Goal: Task Accomplishment & Management: Manage account settings

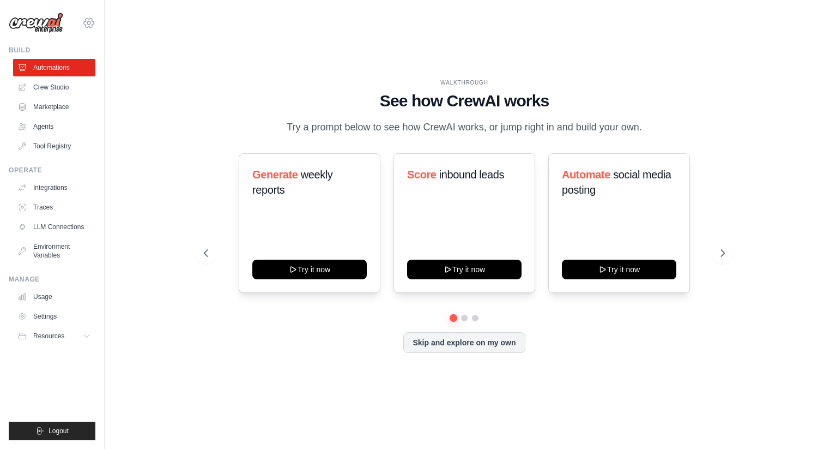
click at [93, 23] on icon at bounding box center [88, 22] width 13 height 13
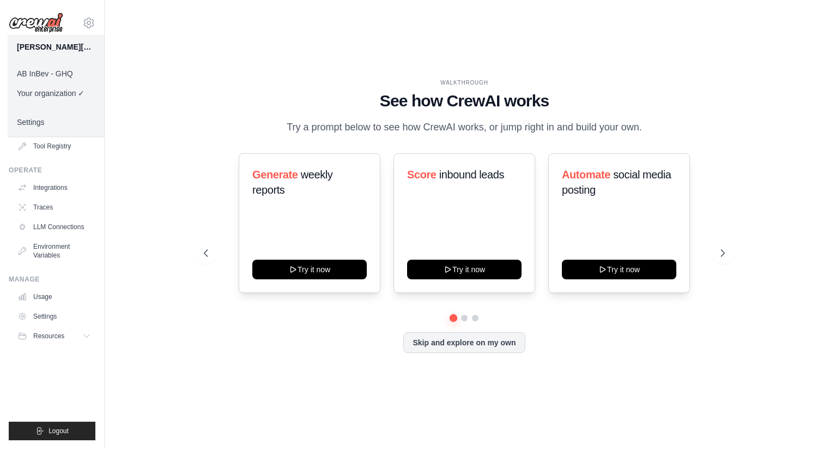
click at [74, 74] on link "AB InBev - GHQ" at bounding box center [56, 74] width 96 height 20
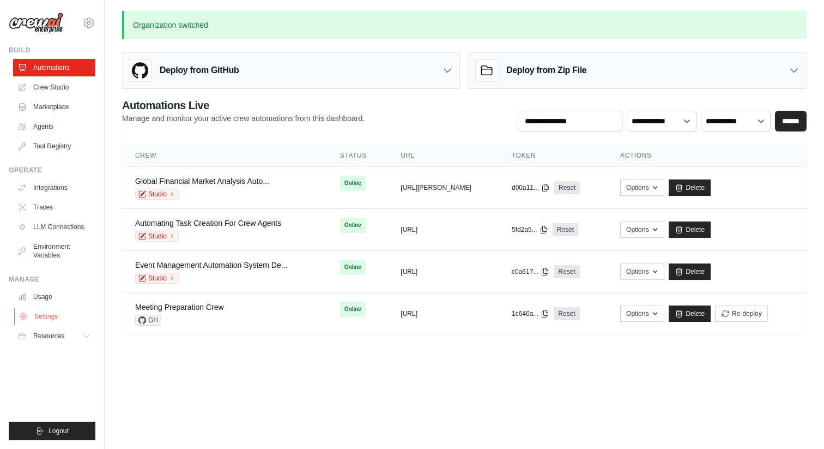
click at [75, 315] on link "Settings" at bounding box center [55, 315] width 82 height 17
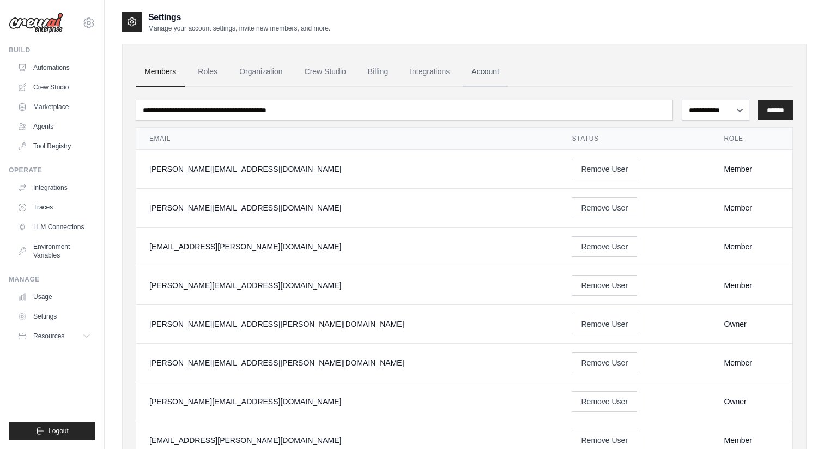
click at [508, 70] on link "Account" at bounding box center [485, 71] width 45 height 29
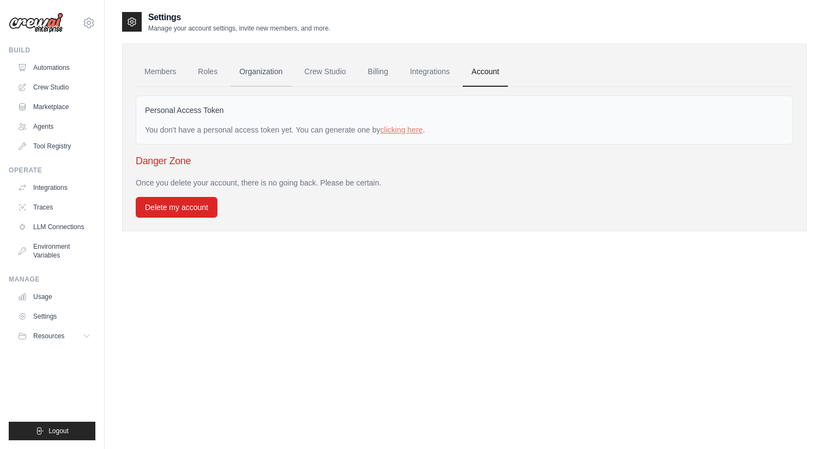
click at [261, 74] on link "Organization" at bounding box center [261, 71] width 61 height 29
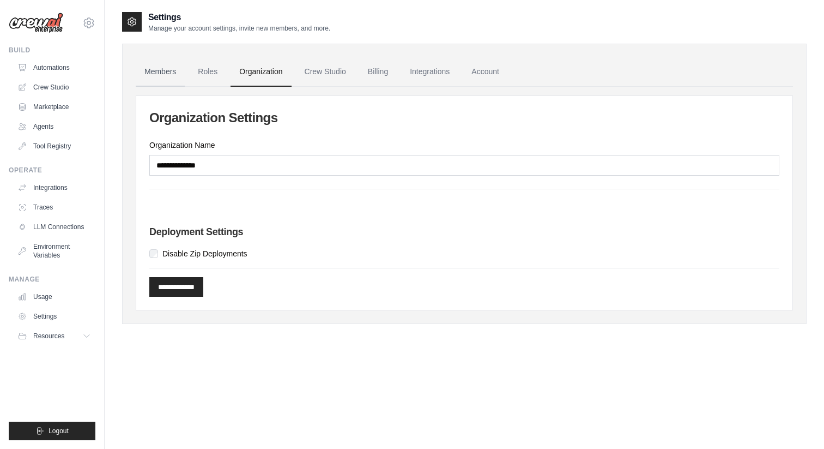
click at [176, 72] on link "Members" at bounding box center [160, 71] width 49 height 29
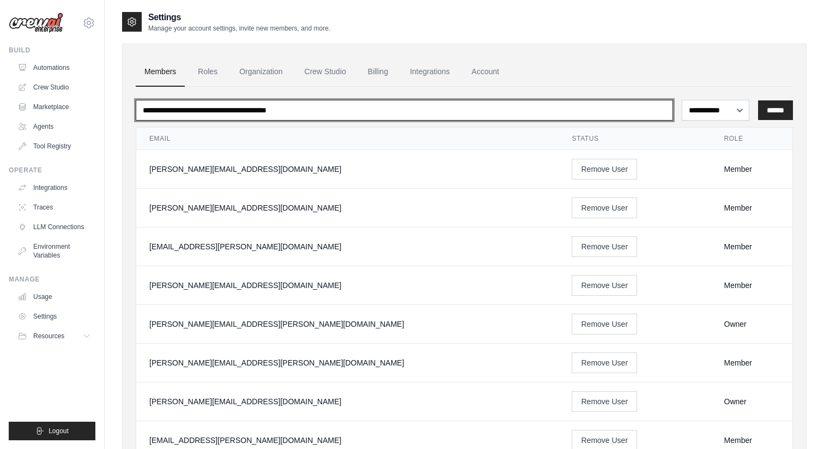
click at [239, 114] on input "email" at bounding box center [405, 110] width 538 height 21
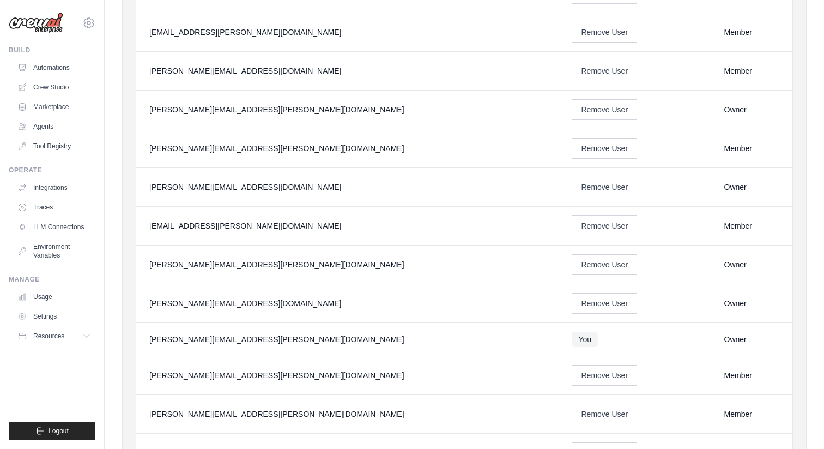
scroll to position [226, 0]
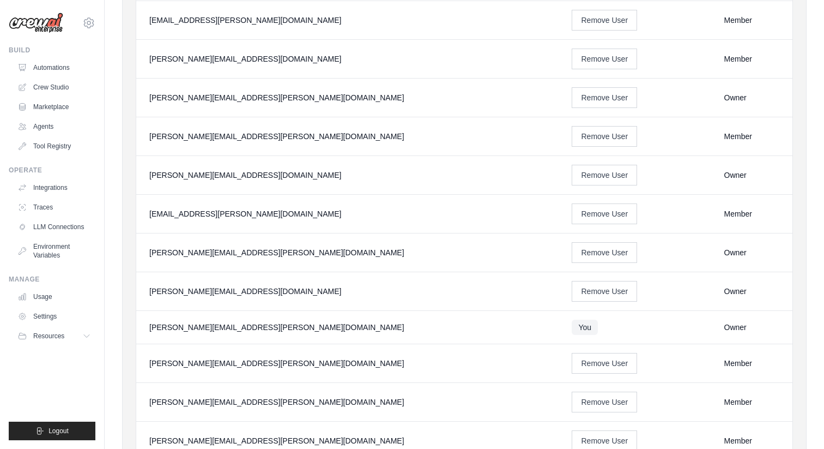
drag, startPoint x: 721, startPoint y: 324, endPoint x: 563, endPoint y: 324, distance: 158.1
click at [563, 324] on tr "[PERSON_NAME][EMAIL_ADDRESS][PERSON_NAME][DOMAIN_NAME] You Owner" at bounding box center [464, 327] width 656 height 33
click at [616, 331] on td "You" at bounding box center [635, 327] width 152 height 33
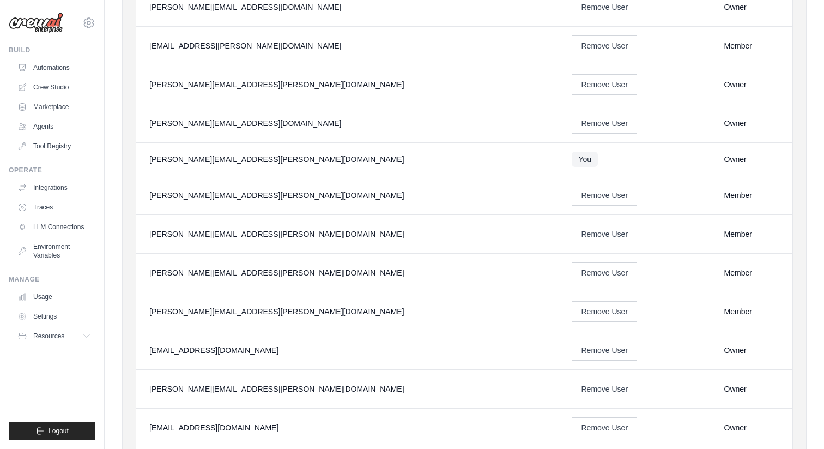
scroll to position [392, 0]
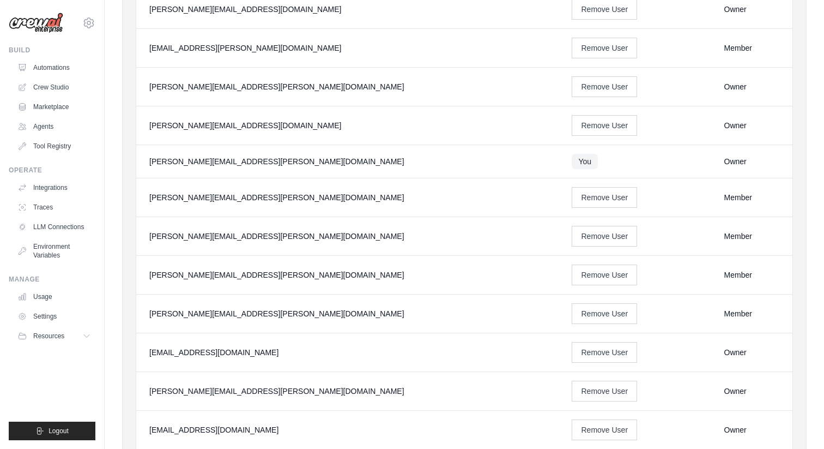
drag, startPoint x: 728, startPoint y: 159, endPoint x: 603, endPoint y: 159, distance: 124.8
click at [603, 159] on tr "[PERSON_NAME][EMAIL_ADDRESS][PERSON_NAME][DOMAIN_NAME] You Owner" at bounding box center [464, 161] width 656 height 33
click at [39, 182] on link "Integrations" at bounding box center [55, 187] width 82 height 17
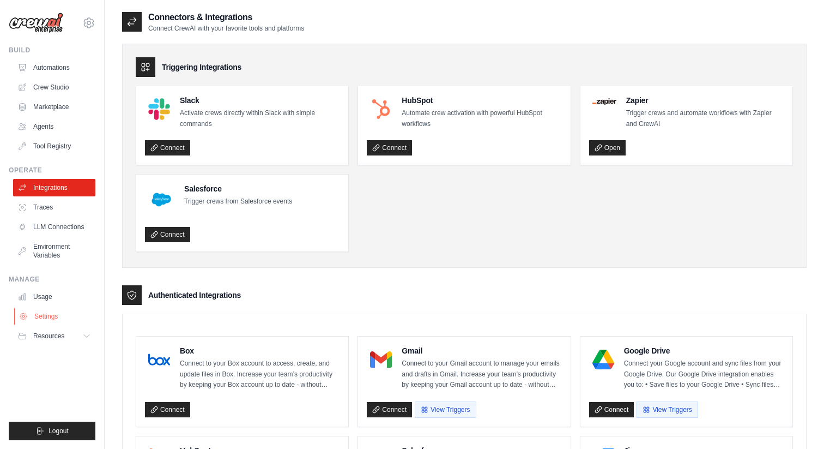
click at [62, 313] on link "Settings" at bounding box center [55, 315] width 82 height 17
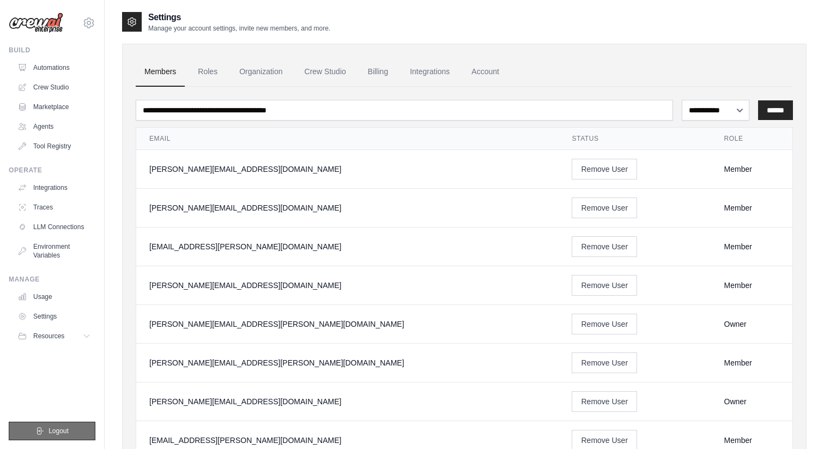
click at [41, 428] on icon "submit" at bounding box center [39, 430] width 9 height 9
